Goal: Information Seeking & Learning: Learn about a topic

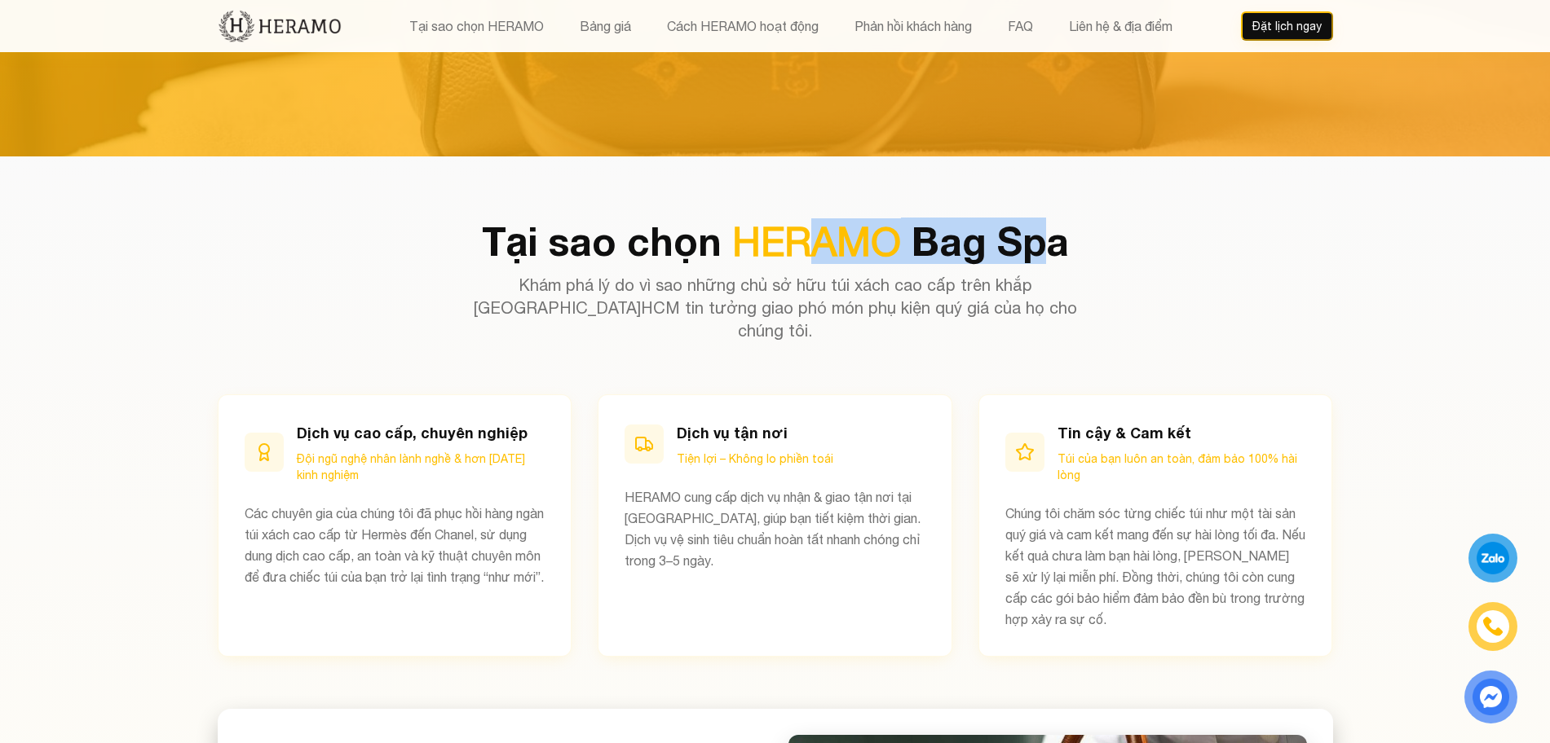
drag, startPoint x: 0, startPoint y: 0, endPoint x: 804, endPoint y: 241, distance: 839.2
click at [804, 241] on h2 "Tại sao chọn HERAMO Bag Spa" at bounding box center [775, 241] width 1115 height 39
click at [1030, 238] on h2 "Tại sao chọn HERAMO Bag Spa" at bounding box center [775, 241] width 1115 height 39
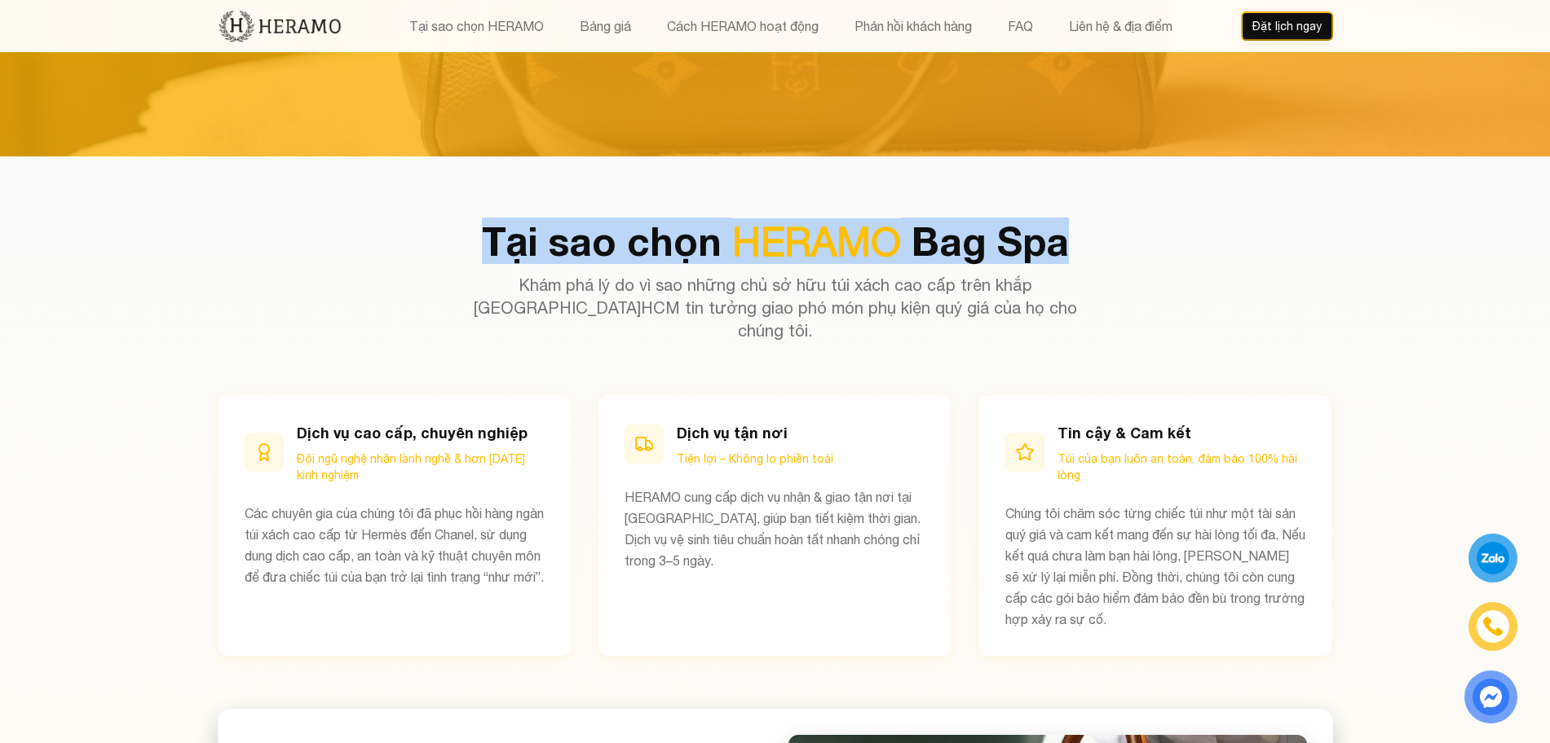
drag, startPoint x: 1097, startPoint y: 242, endPoint x: 436, endPoint y: 232, distance: 661.2
click at [436, 232] on h2 "Tại sao chọn HERAMO Bag Spa" at bounding box center [775, 241] width 1115 height 39
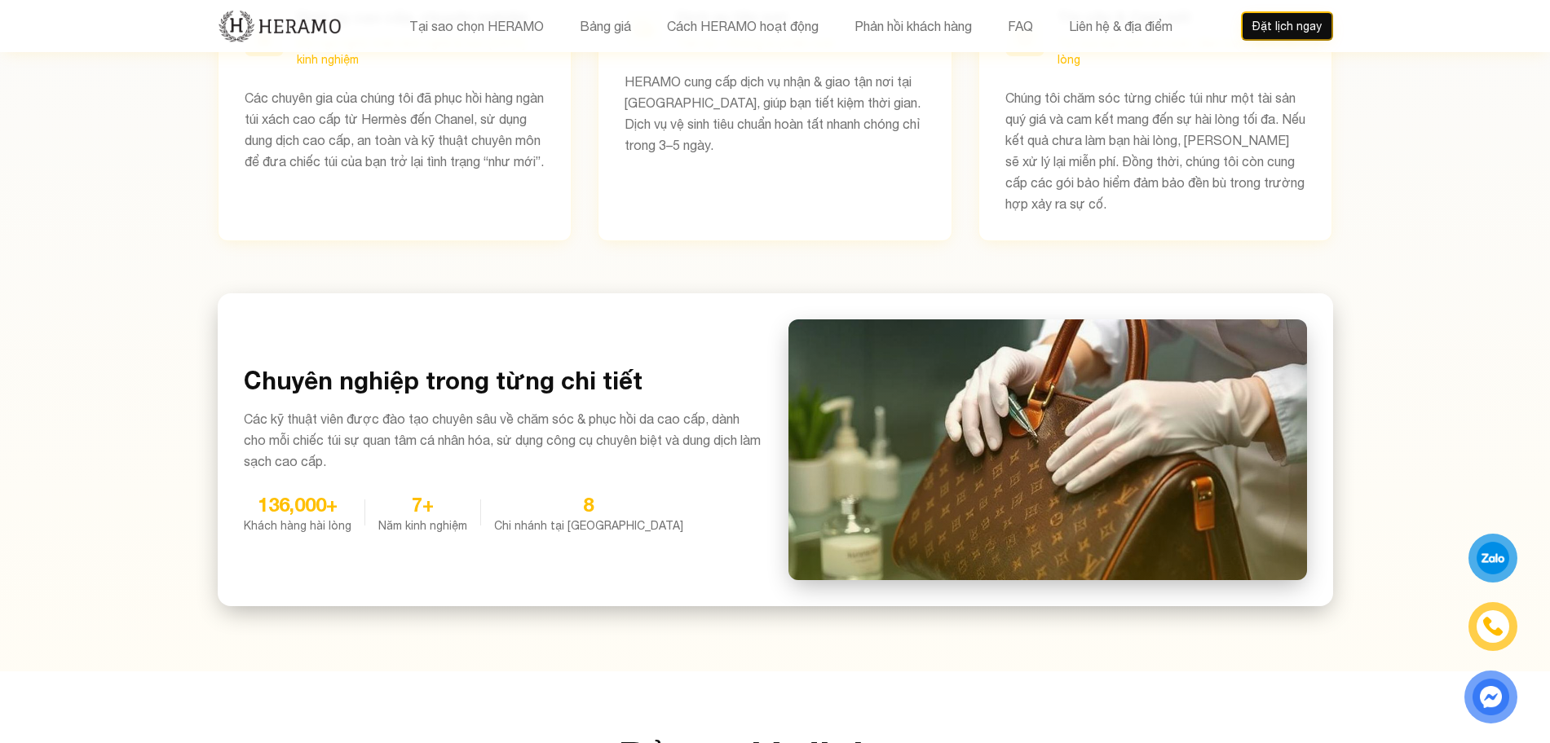
scroll to position [1007, 0]
